Goal: Task Accomplishment & Management: Complete application form

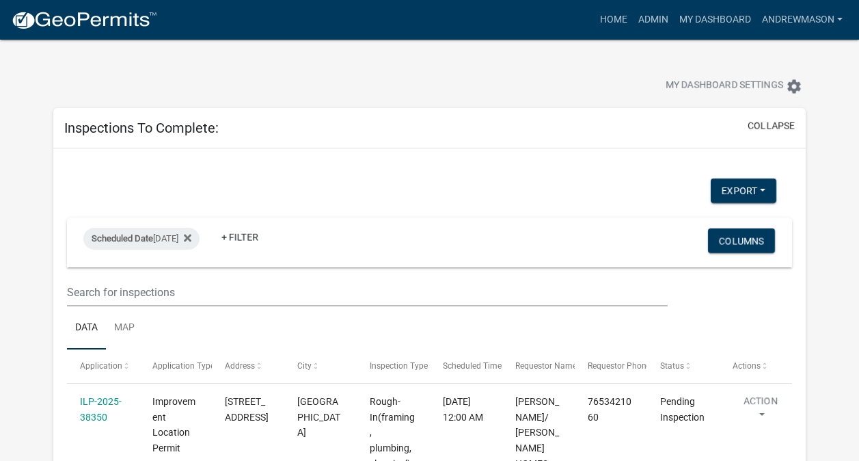
select select "3: 100"
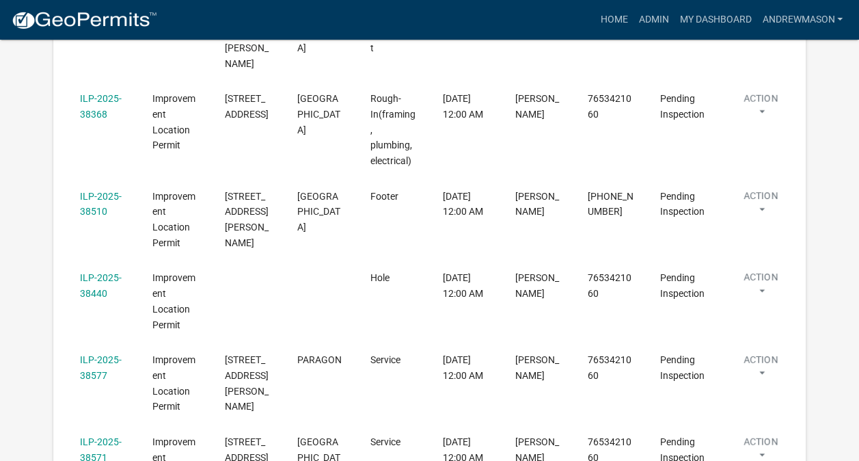
scroll to position [522, 0]
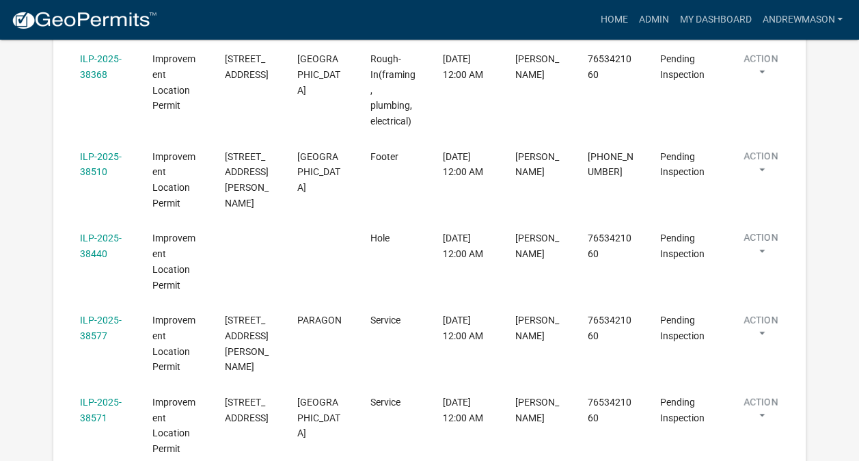
click at [107, 315] on link "ILP-2025-38577" at bounding box center [101, 328] width 42 height 27
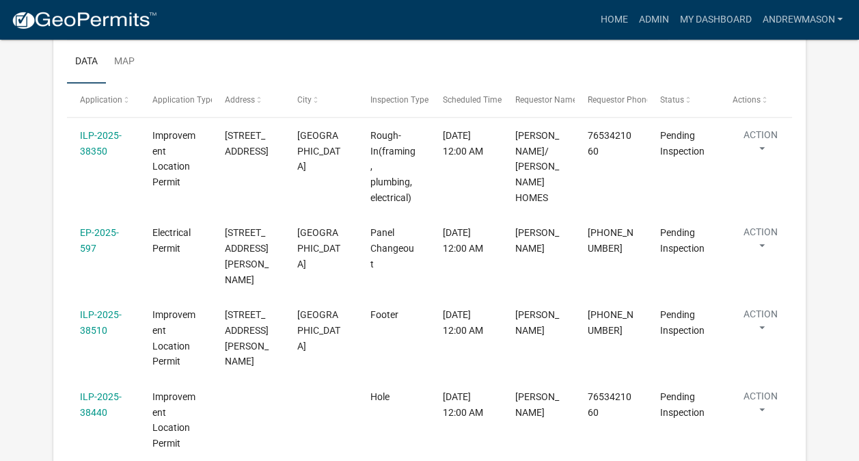
scroll to position [304, 0]
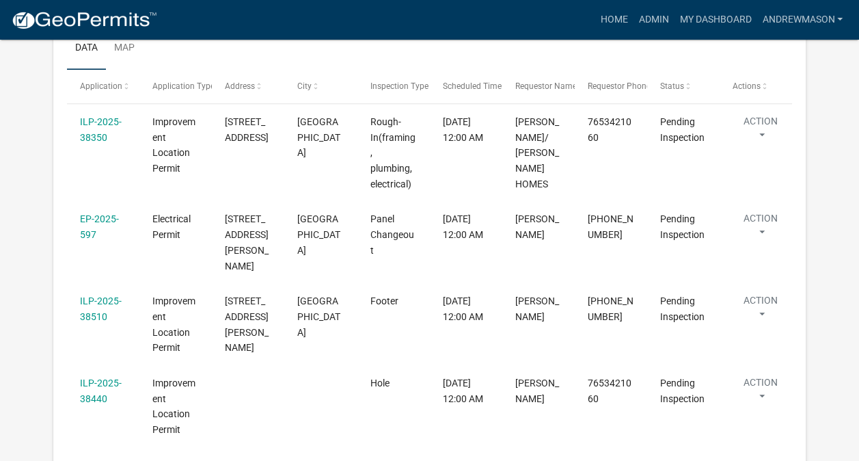
select select "3: 100"
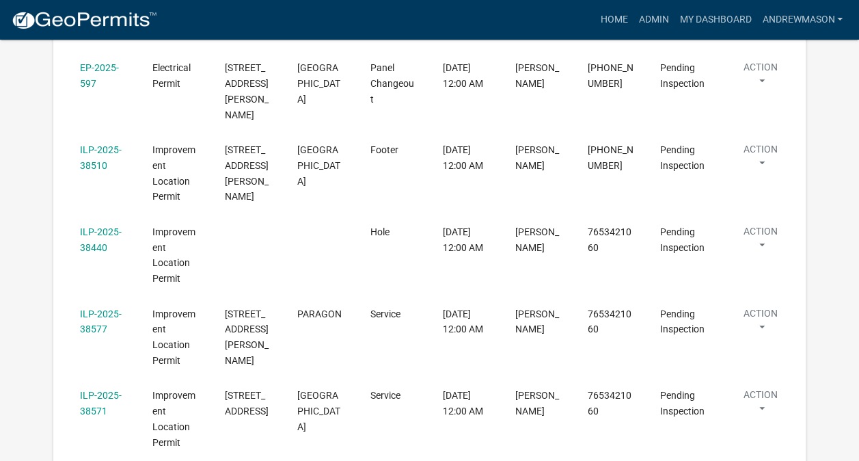
scroll to position [444, 0]
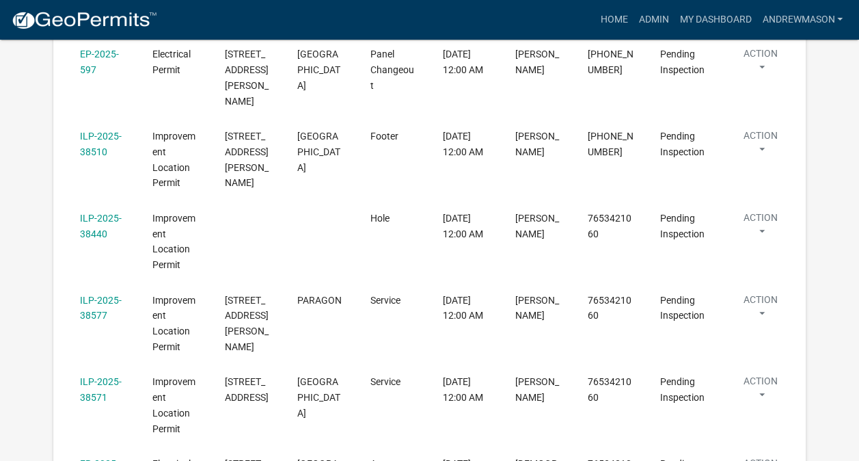
click at [105, 295] on link "ILP-2025-38577" at bounding box center [101, 308] width 42 height 27
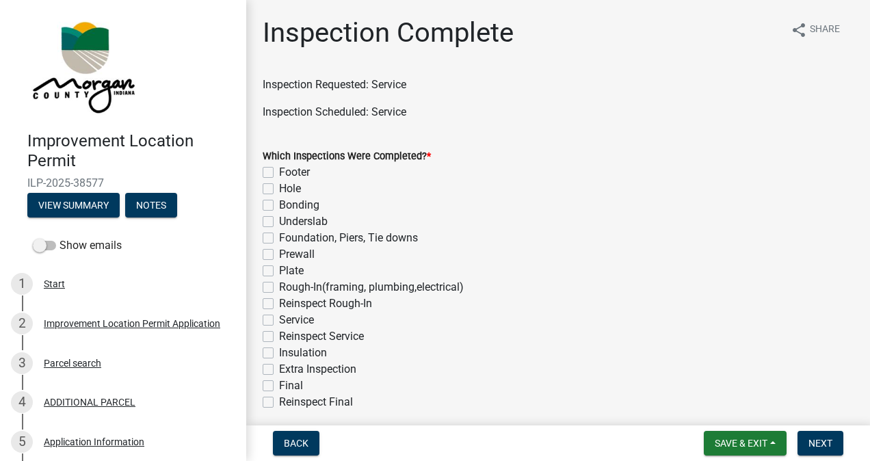
click at [279, 317] on label "Service" at bounding box center [296, 320] width 35 height 16
click at [279, 317] on input "Service" at bounding box center [283, 316] width 9 height 9
checkbox input "true"
checkbox input "false"
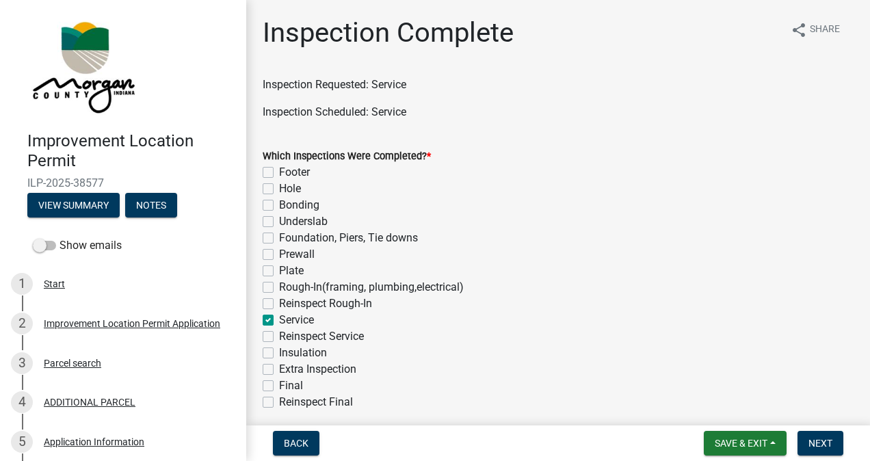
checkbox input "false"
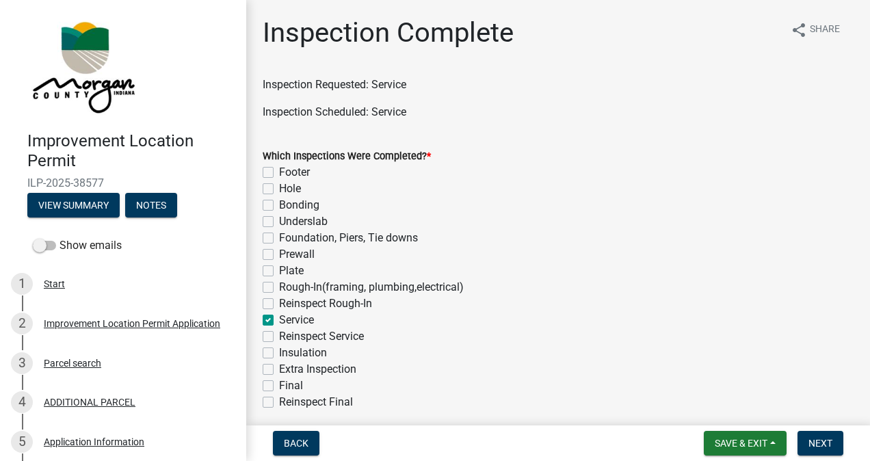
checkbox input "false"
checkbox input "true"
checkbox input "false"
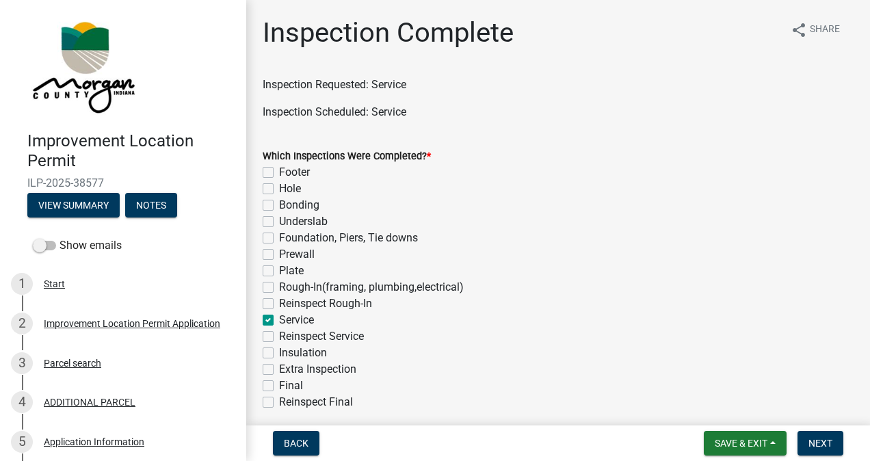
checkbox input "false"
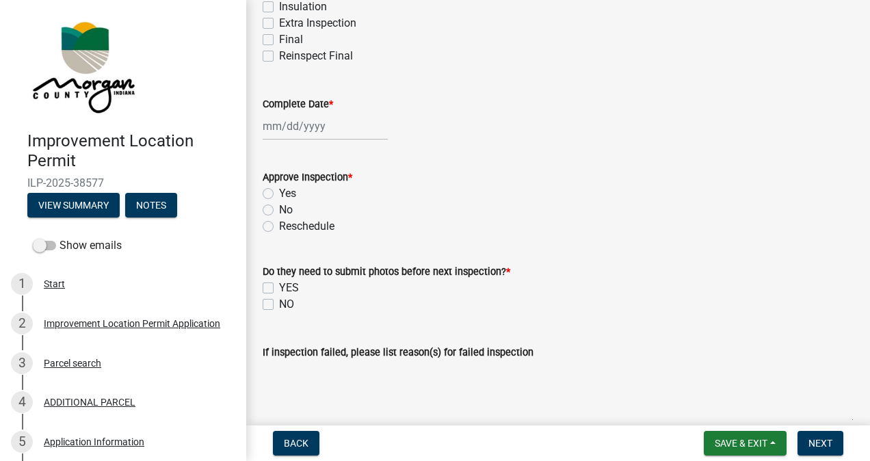
scroll to position [349, 0]
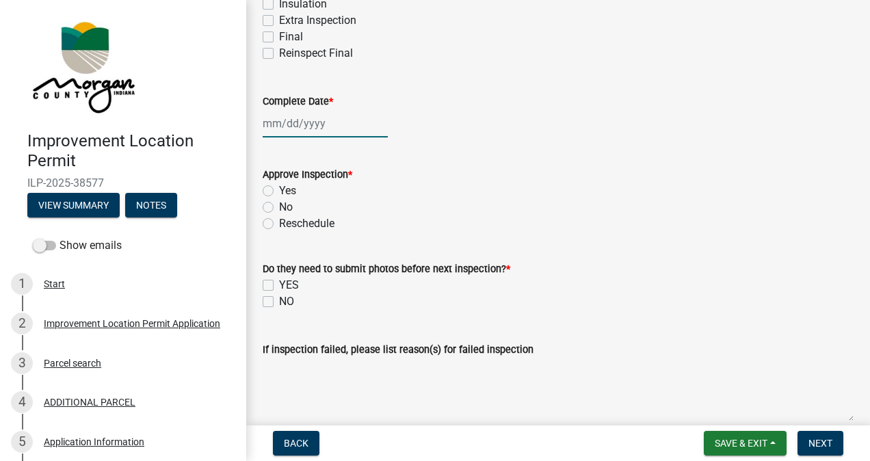
click at [332, 124] on div at bounding box center [325, 123] width 125 height 28
select select "9"
select select "2025"
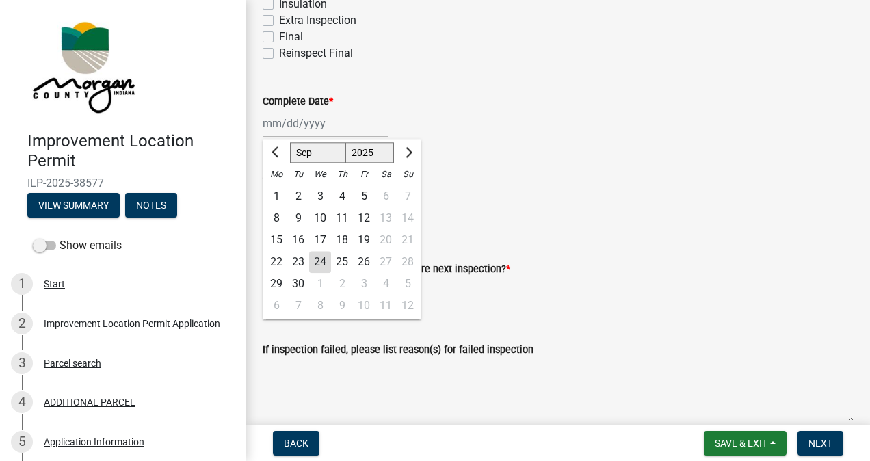
click at [321, 261] on div "24" at bounding box center [320, 262] width 22 height 22
type input "09/24/2025"
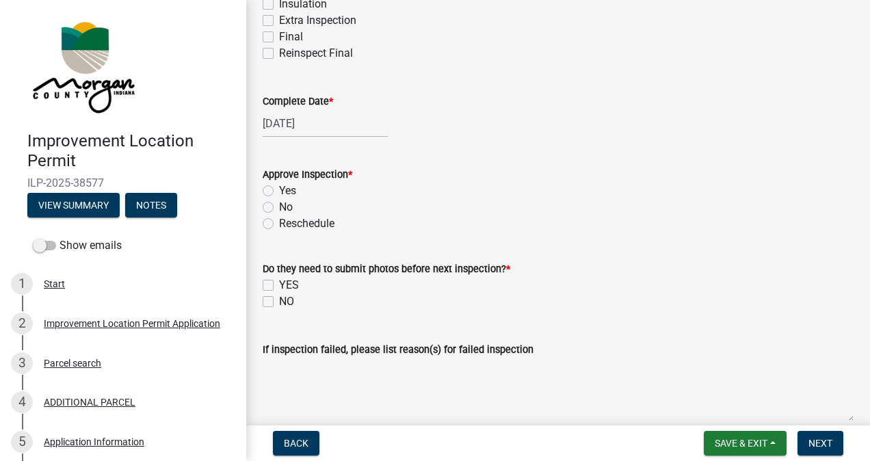
click at [279, 190] on label "Yes" at bounding box center [287, 191] width 17 height 16
click at [279, 190] on input "Yes" at bounding box center [283, 187] width 9 height 9
radio input "true"
click at [279, 301] on label "NO" at bounding box center [286, 301] width 15 height 16
click at [279, 301] on input "NO" at bounding box center [283, 297] width 9 height 9
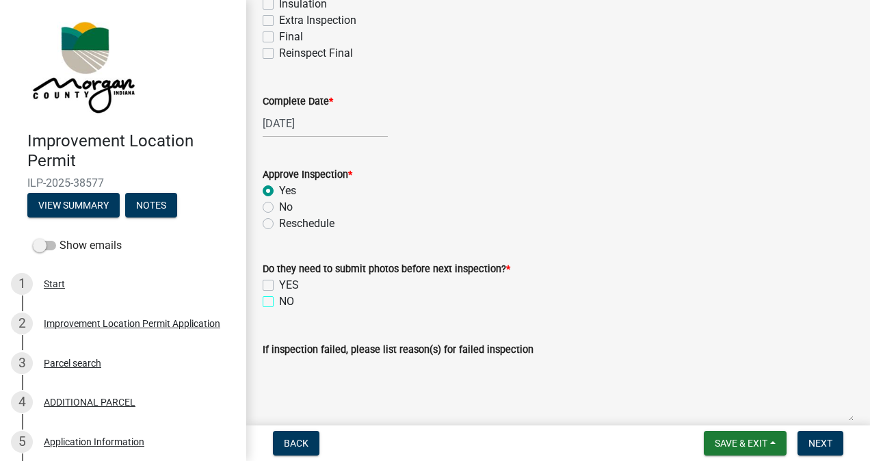
checkbox input "true"
checkbox input "false"
checkbox input "true"
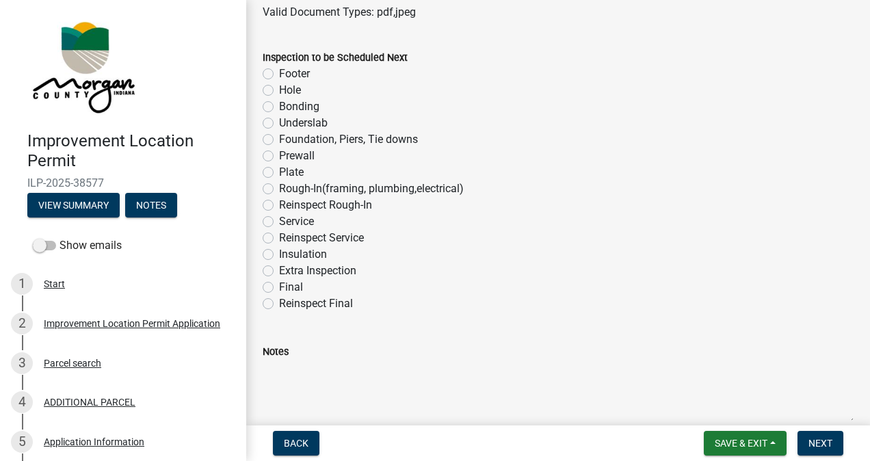
scroll to position [918, 0]
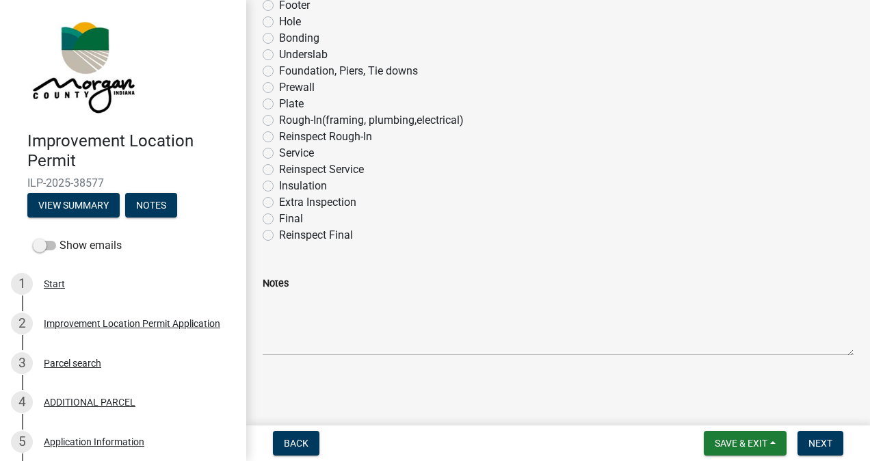
click at [279, 217] on label "Final" at bounding box center [291, 219] width 24 height 16
click at [279, 217] on input "Final" at bounding box center [283, 215] width 9 height 9
radio input "true"
click at [815, 441] on span "Next" at bounding box center [820, 443] width 24 height 11
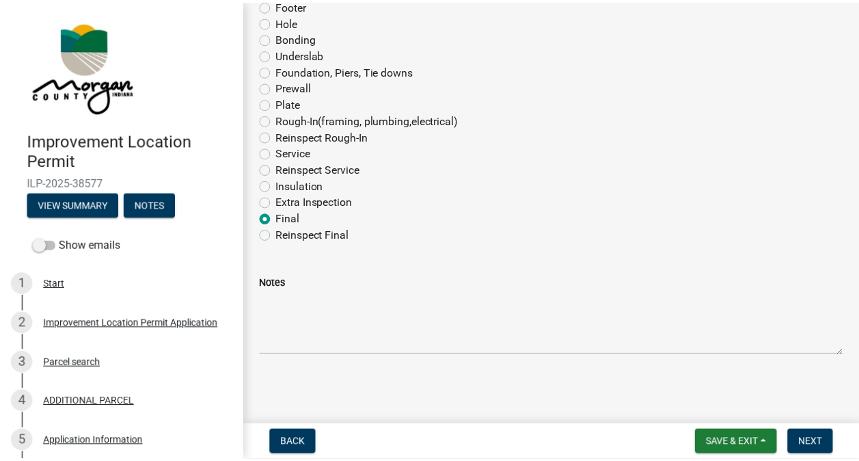
scroll to position [0, 0]
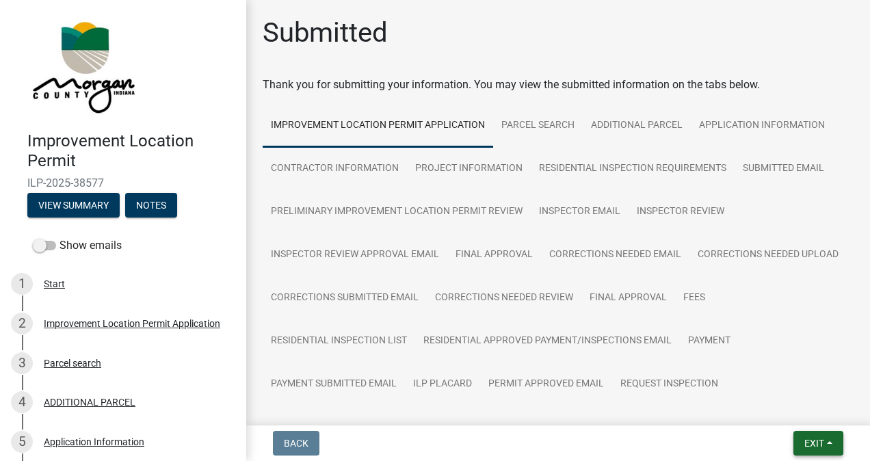
click at [807, 442] on span "Exit" at bounding box center [814, 443] width 20 height 11
click at [786, 404] on button "Save & Exit" at bounding box center [788, 407] width 109 height 33
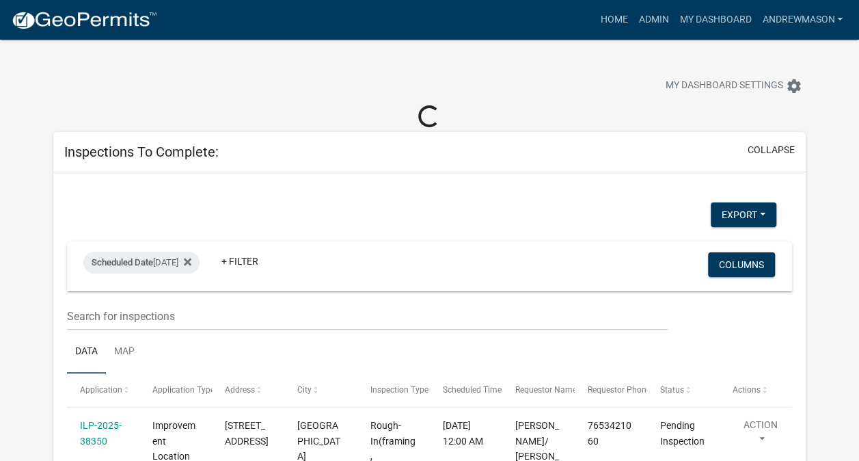
select select "3: 100"
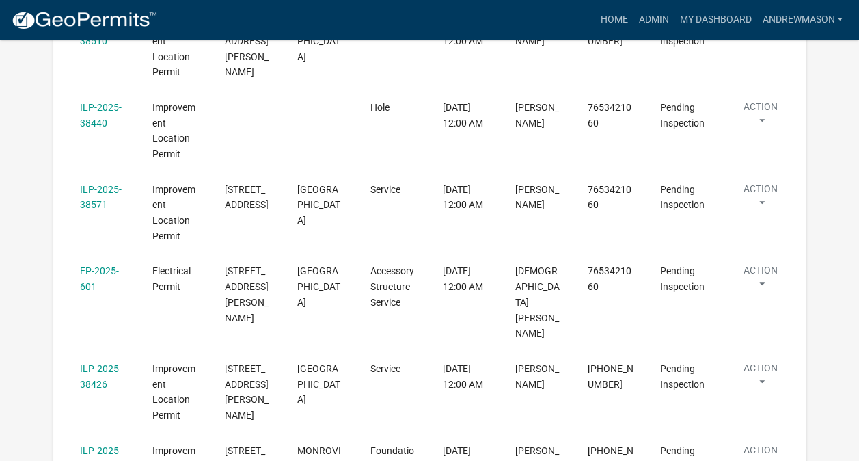
scroll to position [555, 0]
click at [107, 363] on link "ILP-2025-38426" at bounding box center [101, 376] width 42 height 27
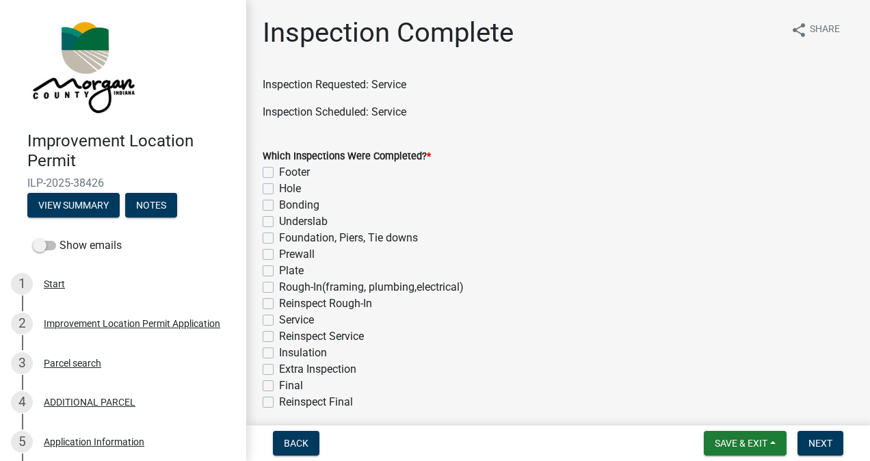
click at [279, 320] on label "Service" at bounding box center [296, 320] width 35 height 16
click at [279, 320] on input "Service" at bounding box center [283, 316] width 9 height 9
checkbox input "true"
checkbox input "false"
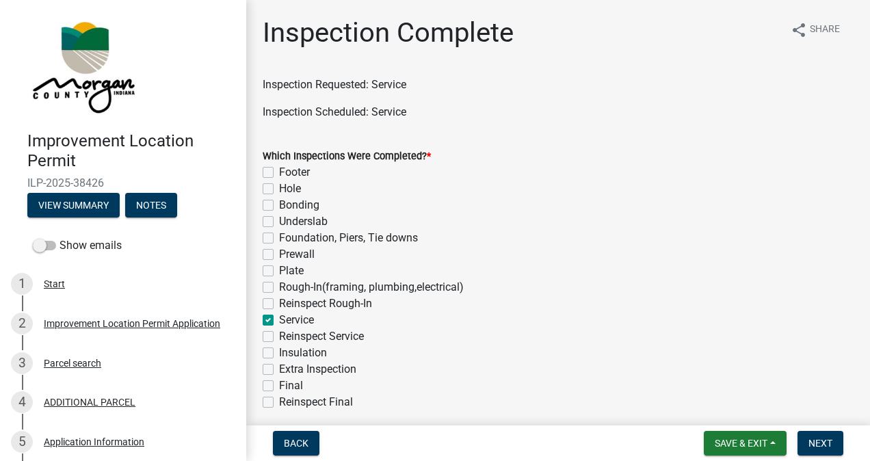
checkbox input "false"
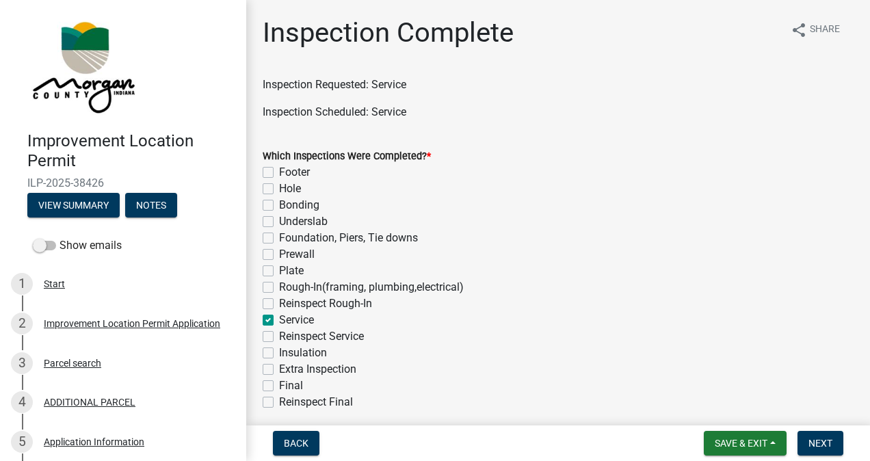
checkbox input "false"
checkbox input "true"
checkbox input "false"
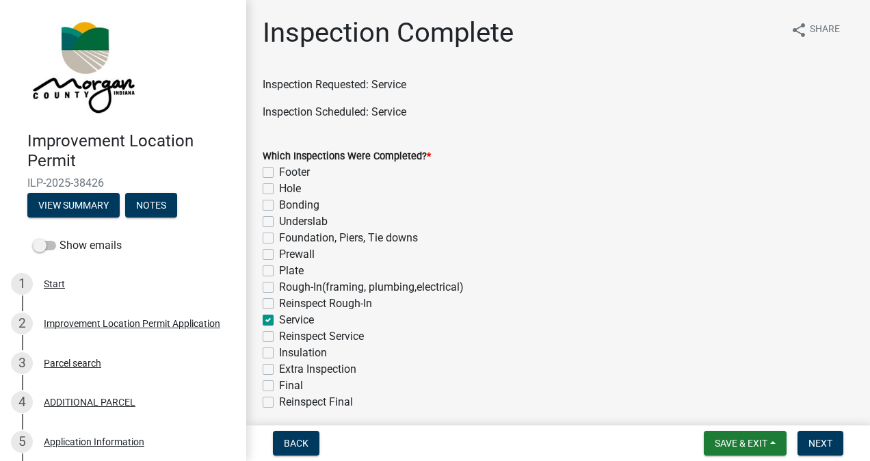
checkbox input "false"
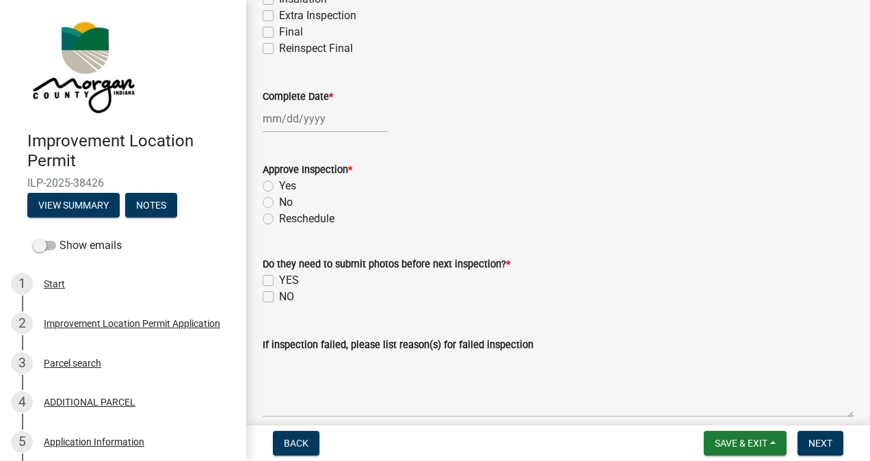
scroll to position [373, 0]
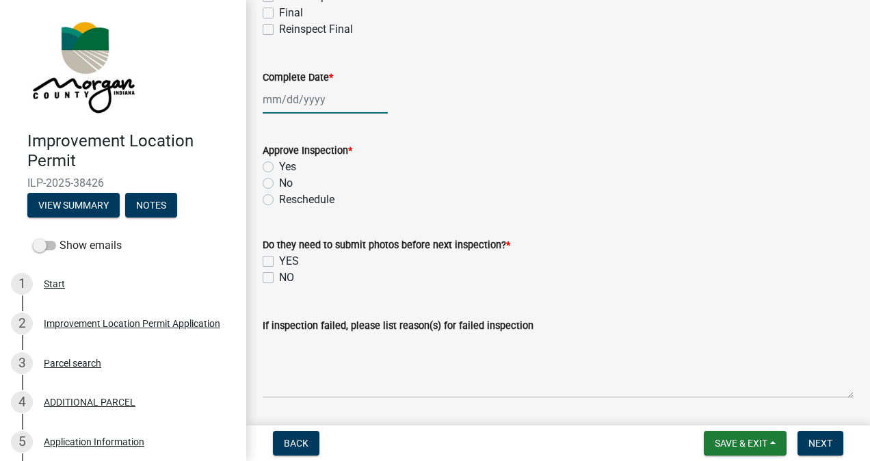
click at [327, 97] on div at bounding box center [325, 99] width 125 height 28
select select "9"
select select "2025"
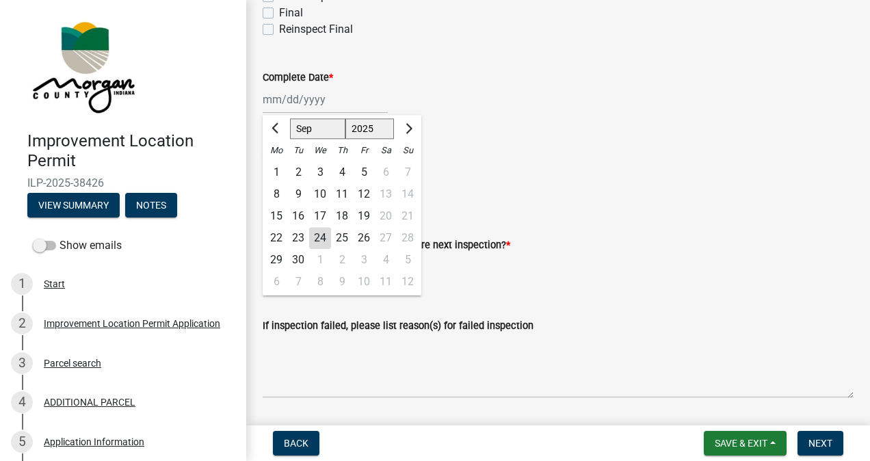
click at [323, 239] on div "24" at bounding box center [320, 238] width 22 height 22
type input "09/24/2025"
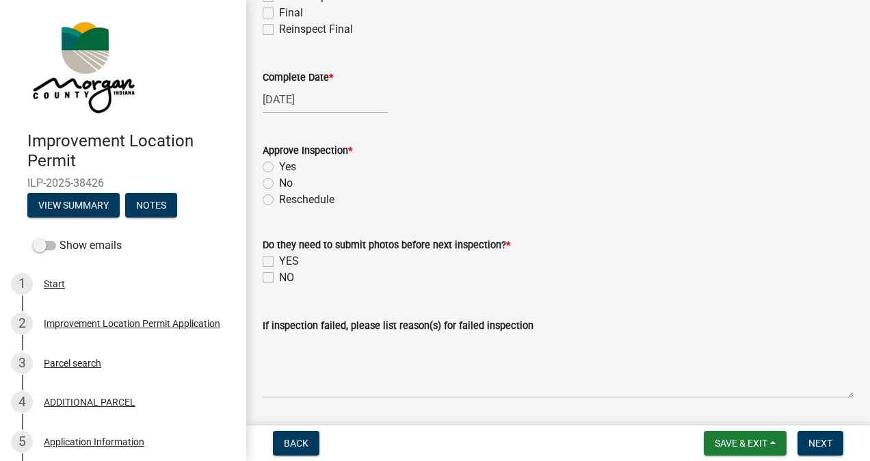
click at [279, 165] on label "Yes" at bounding box center [287, 167] width 17 height 16
click at [279, 165] on input "Yes" at bounding box center [283, 163] width 9 height 9
radio input "true"
click at [279, 282] on label "NO" at bounding box center [286, 277] width 15 height 16
click at [279, 278] on input "NO" at bounding box center [283, 273] width 9 height 9
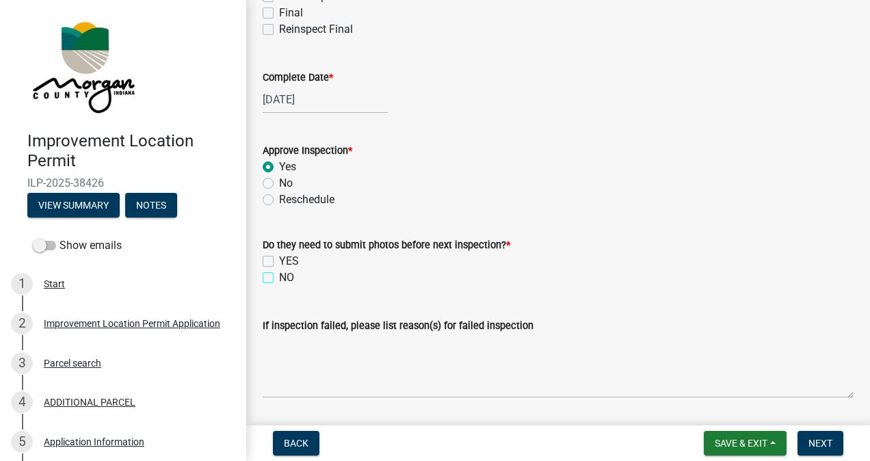
checkbox input "true"
checkbox input "false"
checkbox input "true"
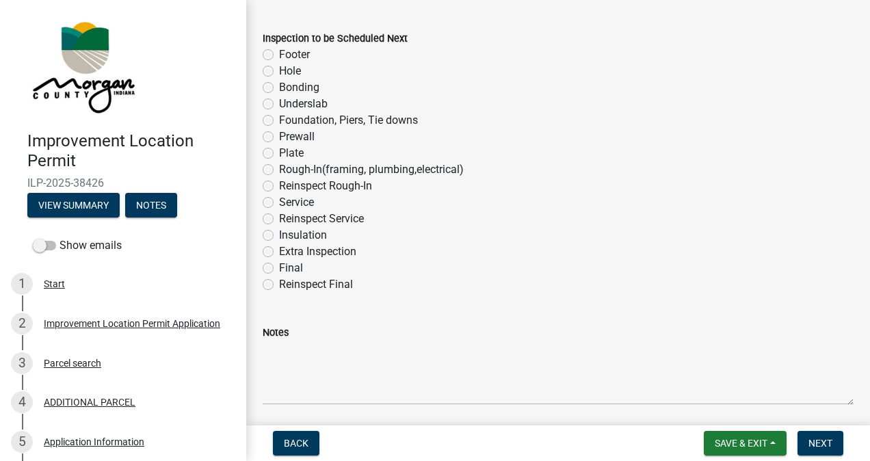
scroll to position [871, 0]
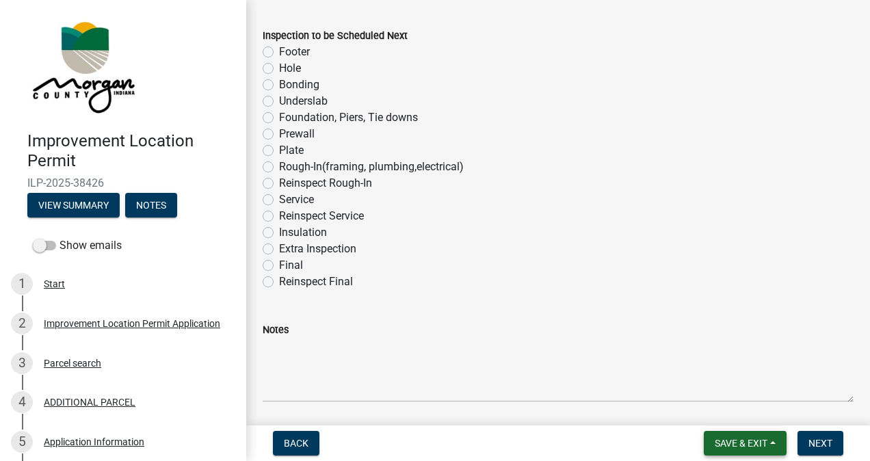
click at [728, 442] on span "Save & Exit" at bounding box center [740, 443] width 53 height 11
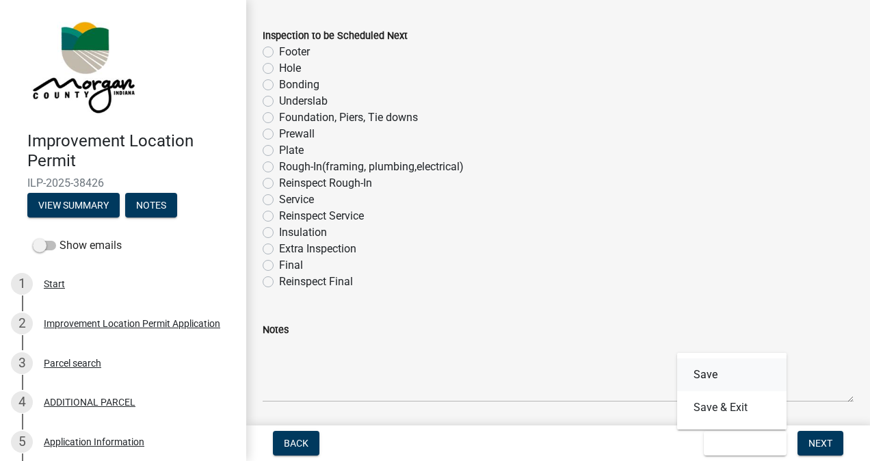
click at [708, 366] on button "Save" at bounding box center [731, 374] width 109 height 33
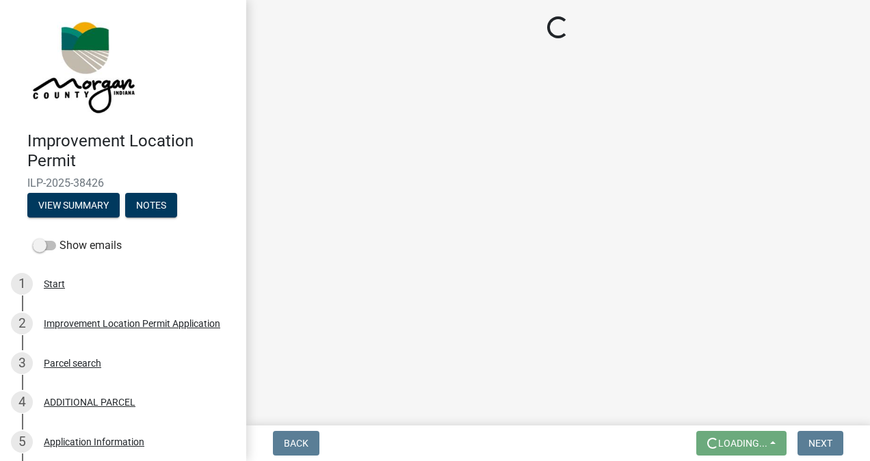
scroll to position [0, 0]
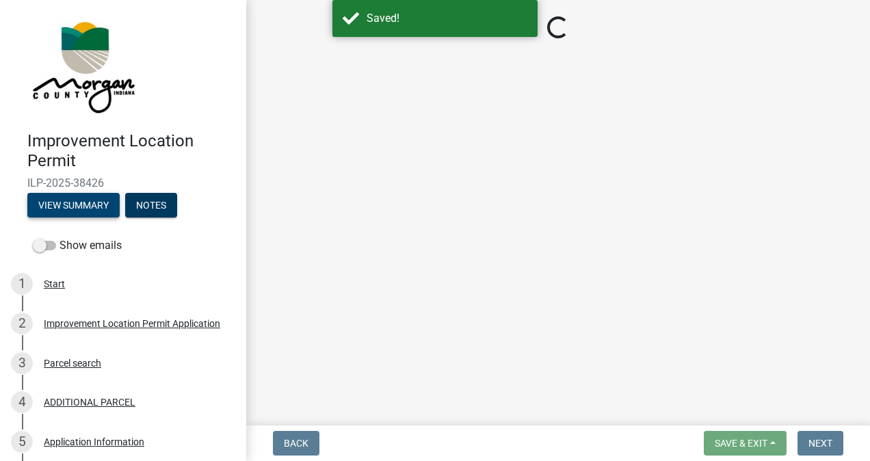
click at [90, 204] on button "View Summary" at bounding box center [73, 205] width 92 height 25
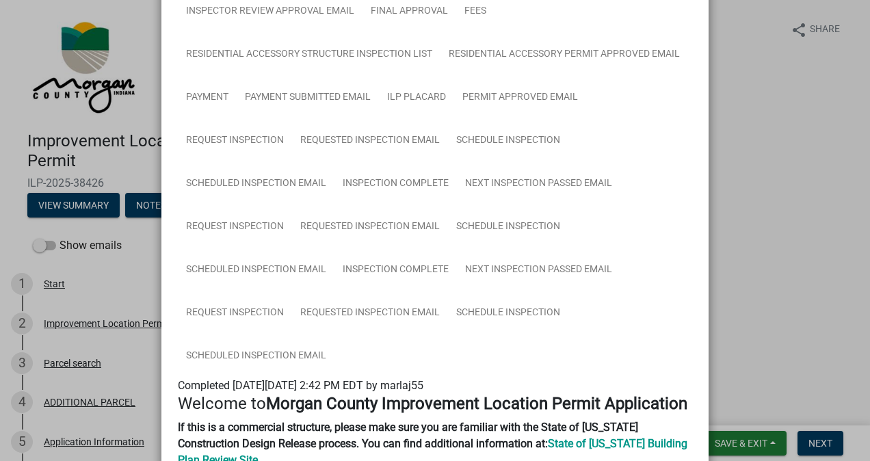
scroll to position [304, 0]
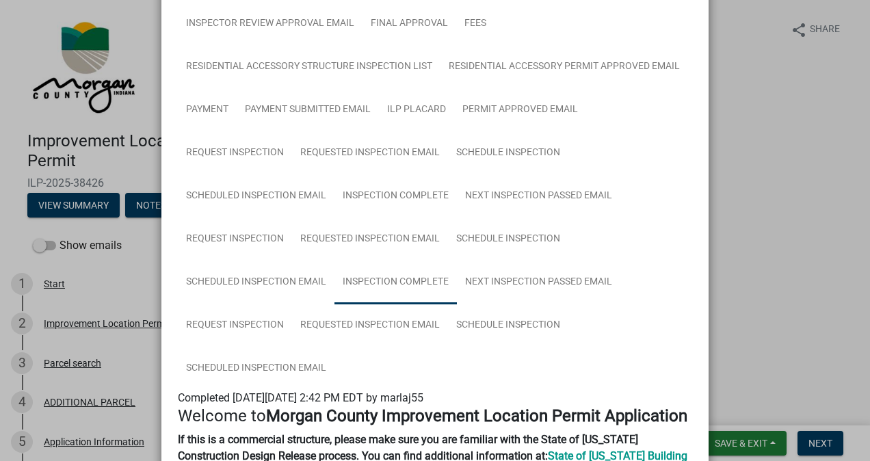
click at [405, 286] on link "Inspection Complete" at bounding box center [395, 282] width 122 height 44
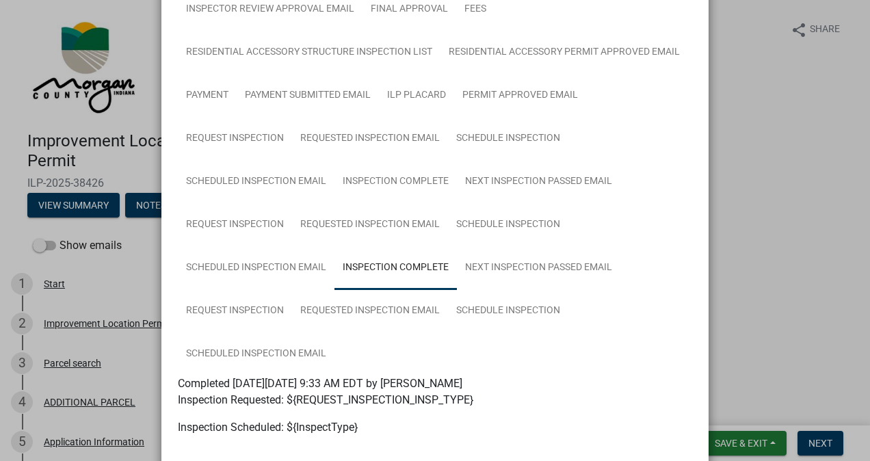
scroll to position [0, 0]
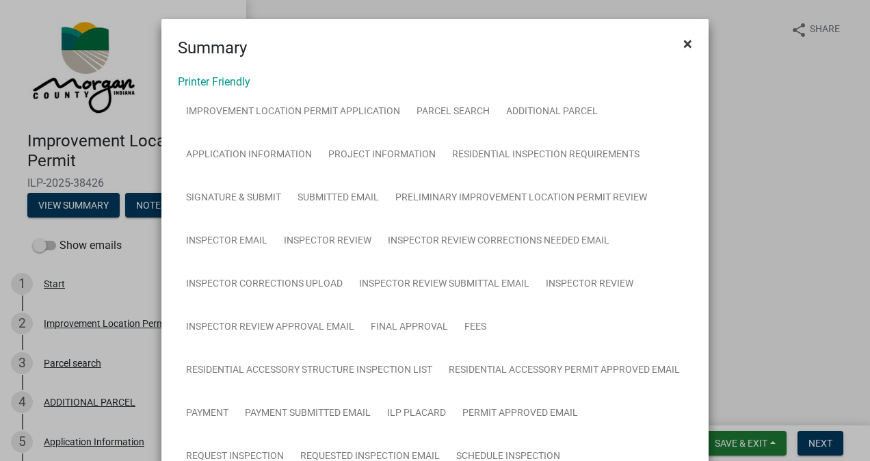
click at [683, 38] on span "×" at bounding box center [687, 43] width 9 height 19
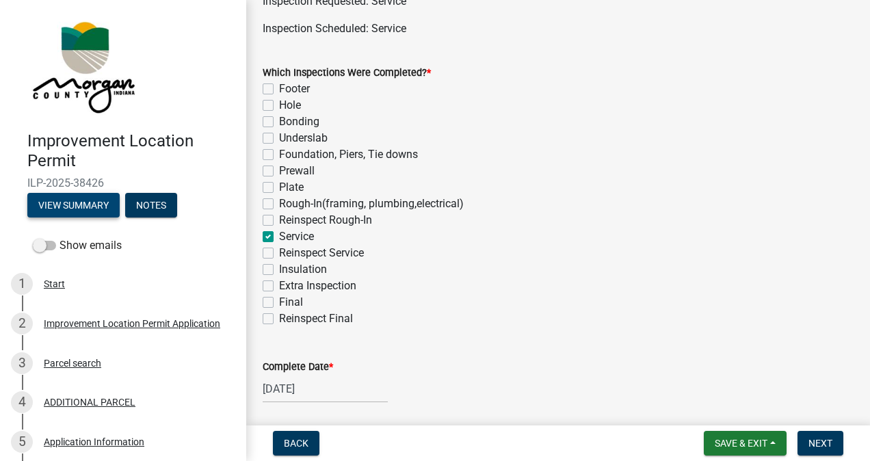
scroll to position [85, 0]
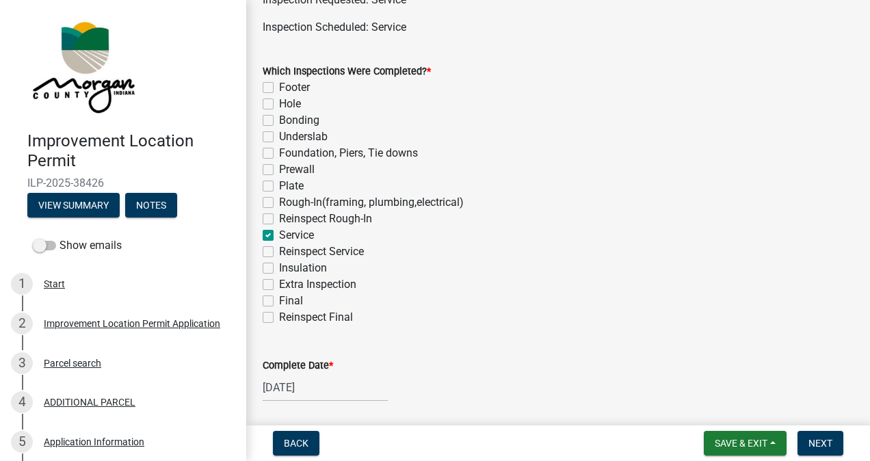
click at [279, 298] on label "Final" at bounding box center [291, 301] width 24 height 16
click at [279, 298] on input "Final" at bounding box center [283, 297] width 9 height 9
checkbox input "true"
checkbox input "false"
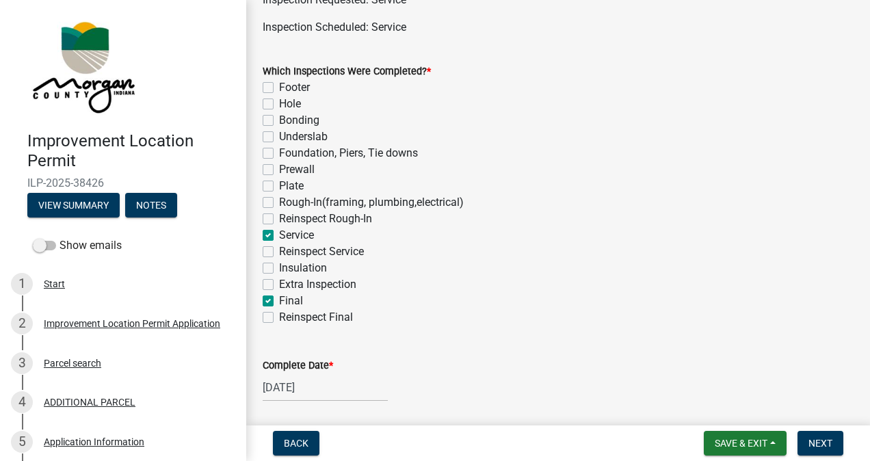
checkbox input "false"
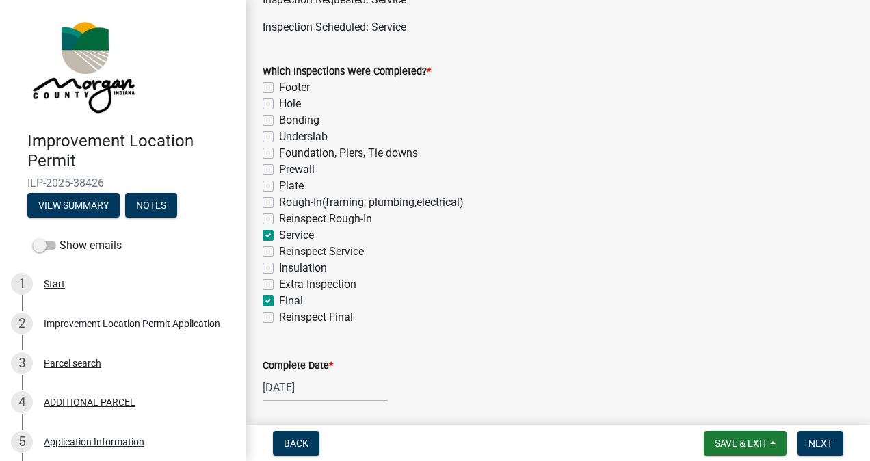
checkbox input "false"
checkbox input "true"
checkbox input "false"
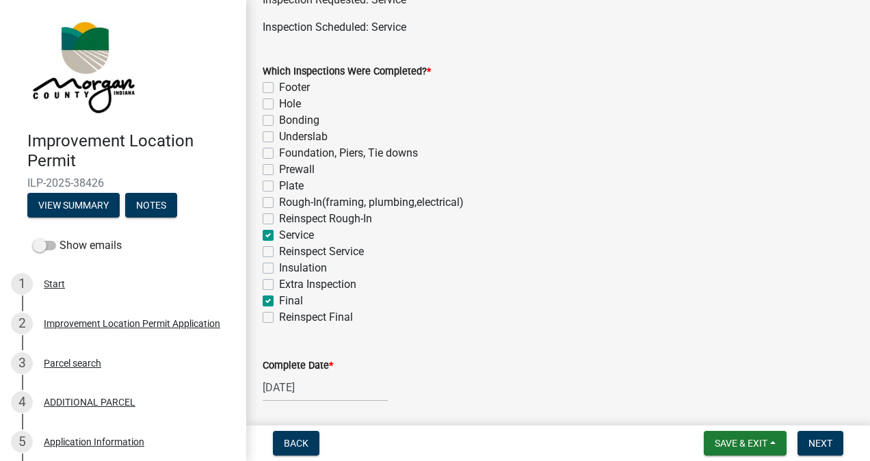
checkbox input "false"
checkbox input "true"
checkbox input "false"
click at [279, 202] on label "Rough-In(framing, plumbing,electrical)" at bounding box center [371, 202] width 185 height 16
click at [279, 202] on input "Rough-In(framing, plumbing,electrical)" at bounding box center [283, 198] width 9 height 9
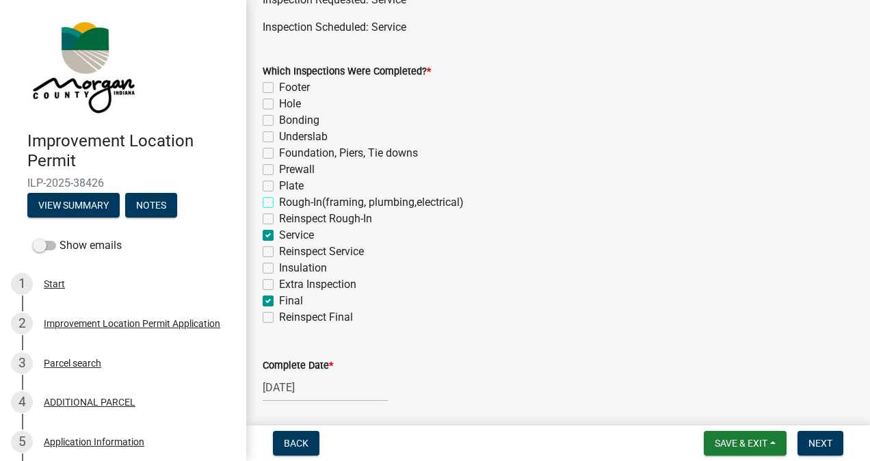
checkbox input "true"
checkbox input "false"
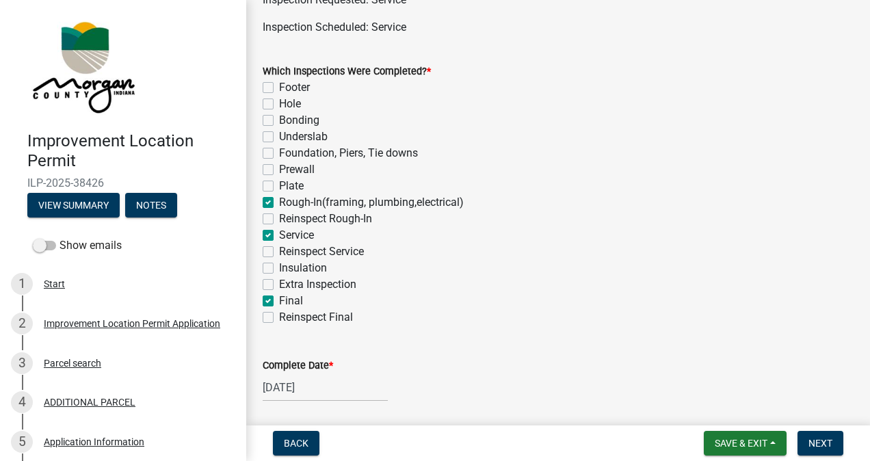
checkbox input "false"
checkbox input "true"
checkbox input "false"
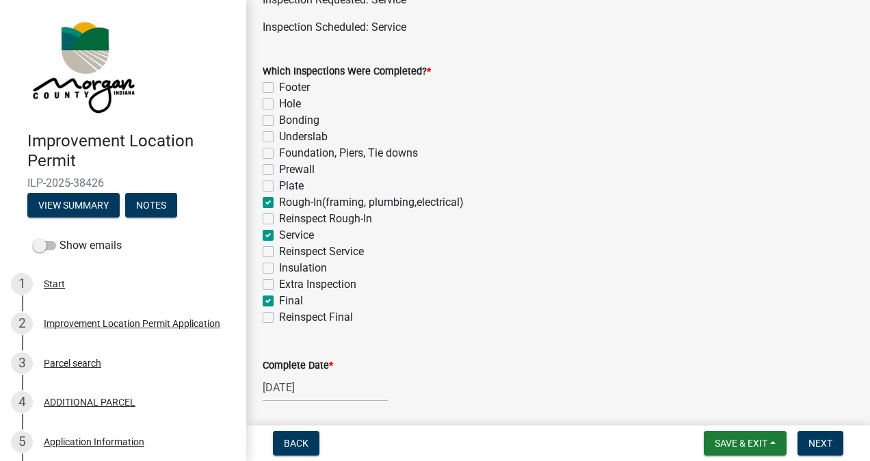
checkbox input "true"
checkbox input "false"
checkbox input "true"
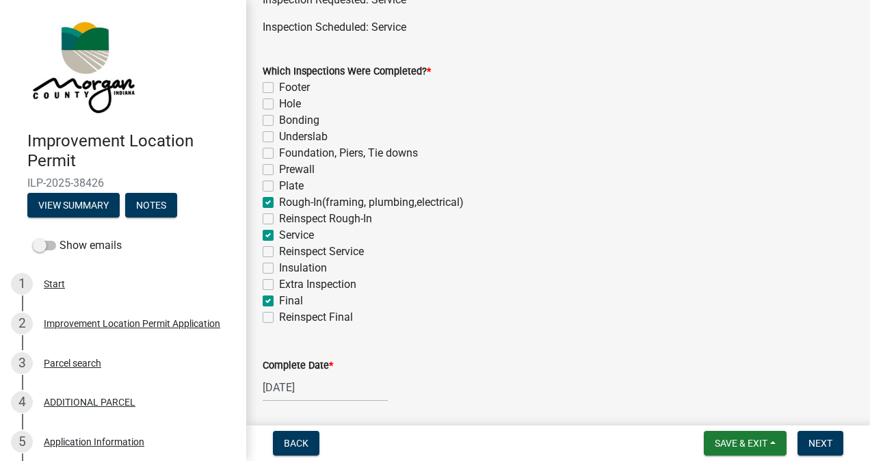
checkbox input "false"
click at [279, 297] on label "Final" at bounding box center [291, 301] width 24 height 16
click at [279, 297] on input "Final" at bounding box center [283, 297] width 9 height 9
checkbox input "false"
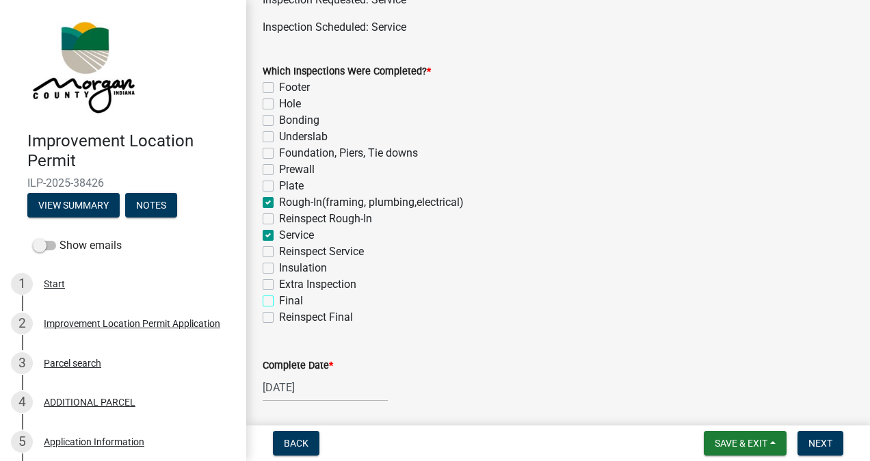
checkbox input "false"
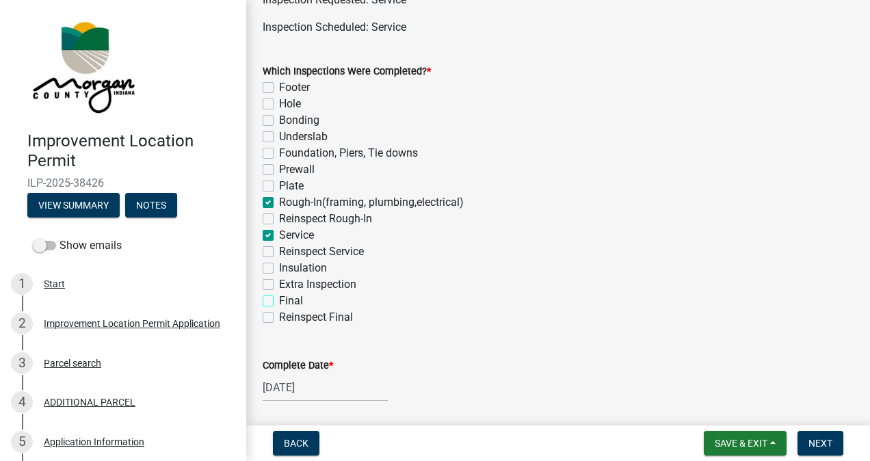
checkbox input "false"
checkbox input "true"
checkbox input "false"
checkbox input "true"
checkbox input "false"
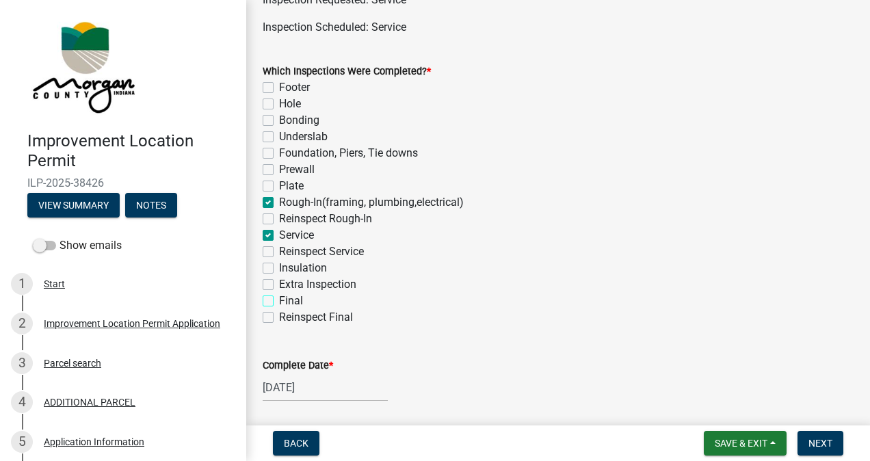
checkbox input "false"
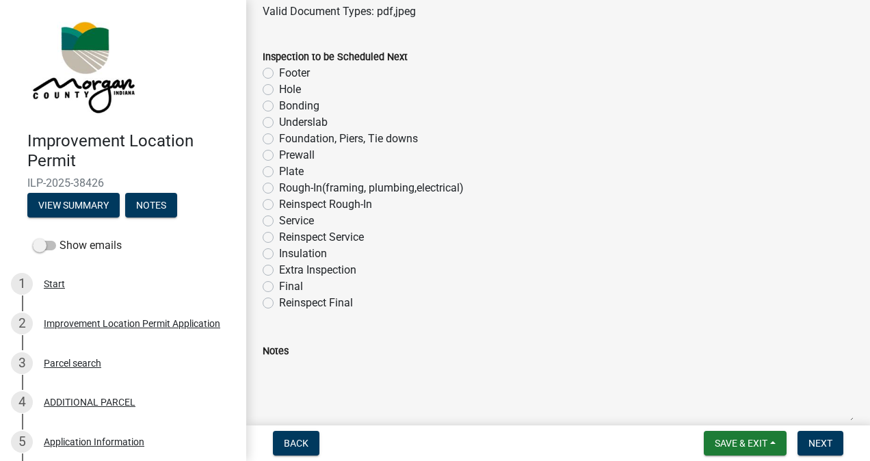
scroll to position [852, 0]
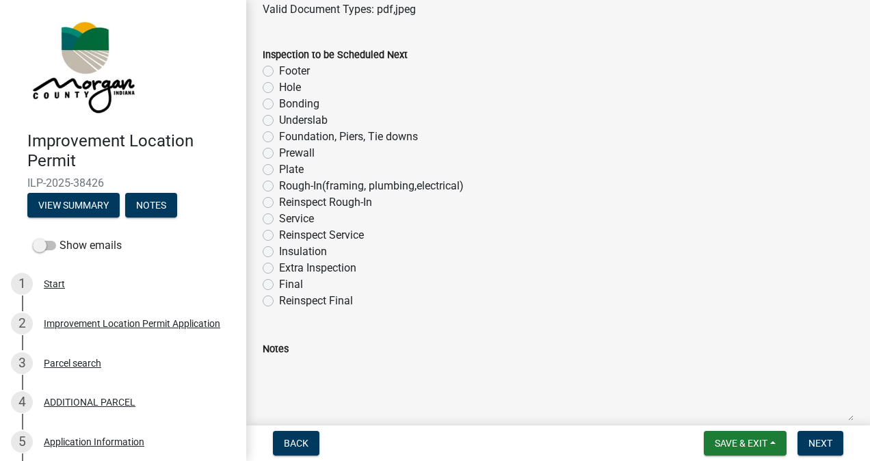
click at [279, 282] on label "Final" at bounding box center [291, 284] width 24 height 16
click at [279, 282] on input "Final" at bounding box center [283, 280] width 9 height 9
radio input "true"
click at [812, 438] on span "Next" at bounding box center [820, 443] width 24 height 11
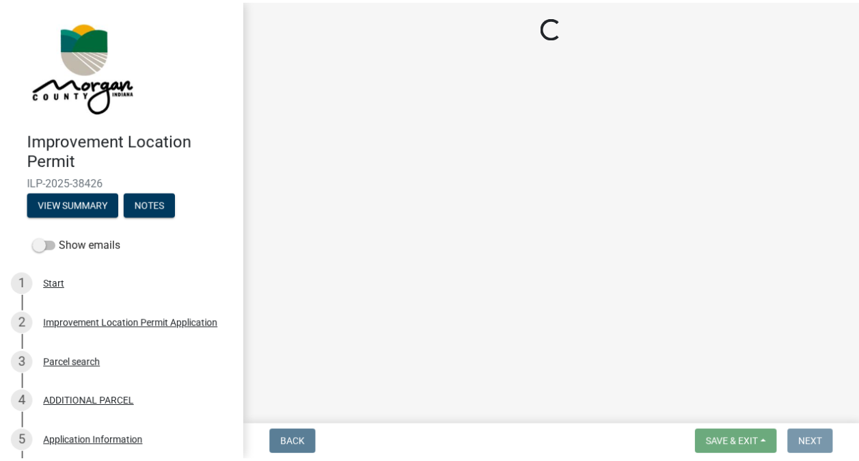
scroll to position [0, 0]
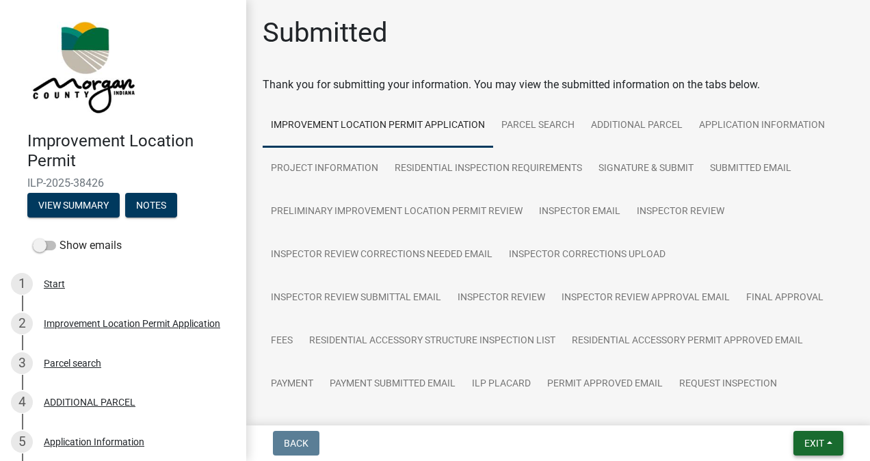
click at [804, 436] on button "Exit" at bounding box center [818, 443] width 50 height 25
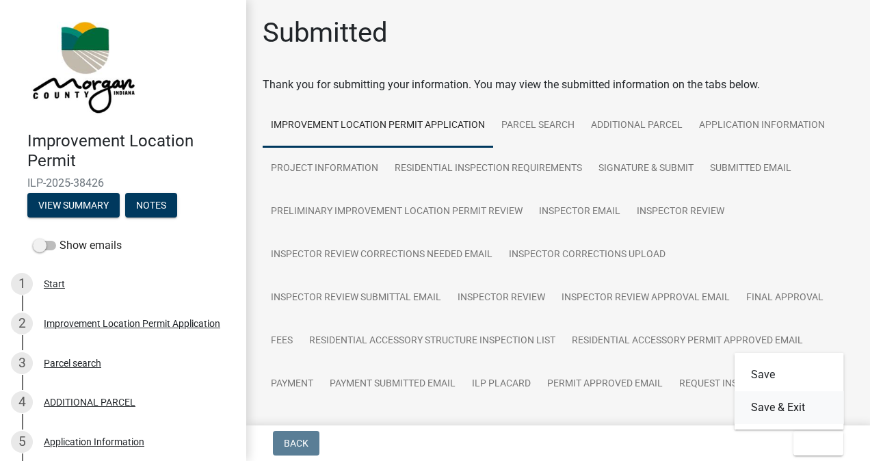
click at [781, 407] on button "Save & Exit" at bounding box center [788, 407] width 109 height 33
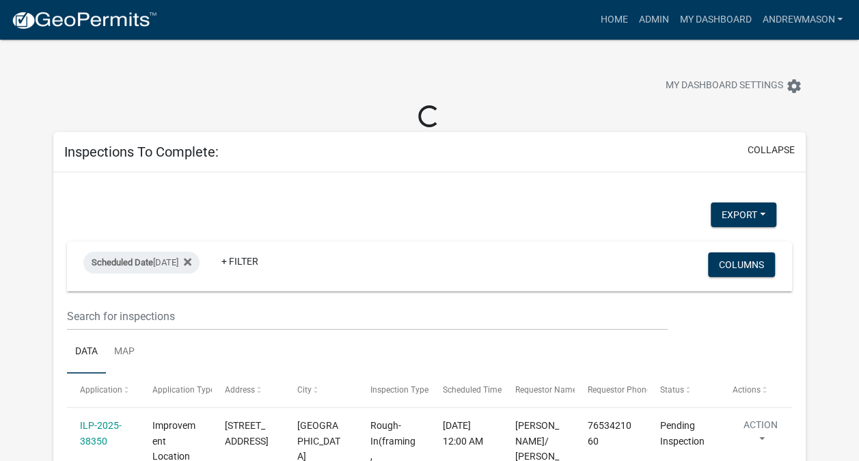
select select "3: 100"
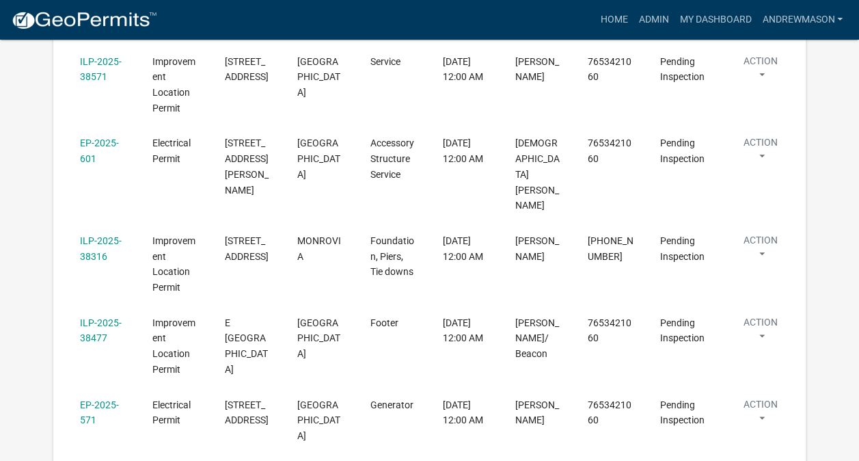
scroll to position [647, 0]
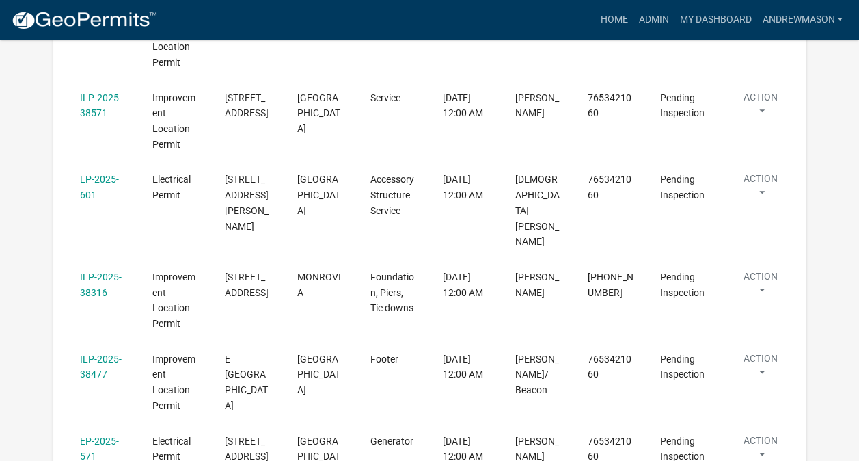
click at [101, 271] on link "ILP-2025-38316" at bounding box center [101, 284] width 42 height 27
